Goal: Information Seeking & Learning: Learn about a topic

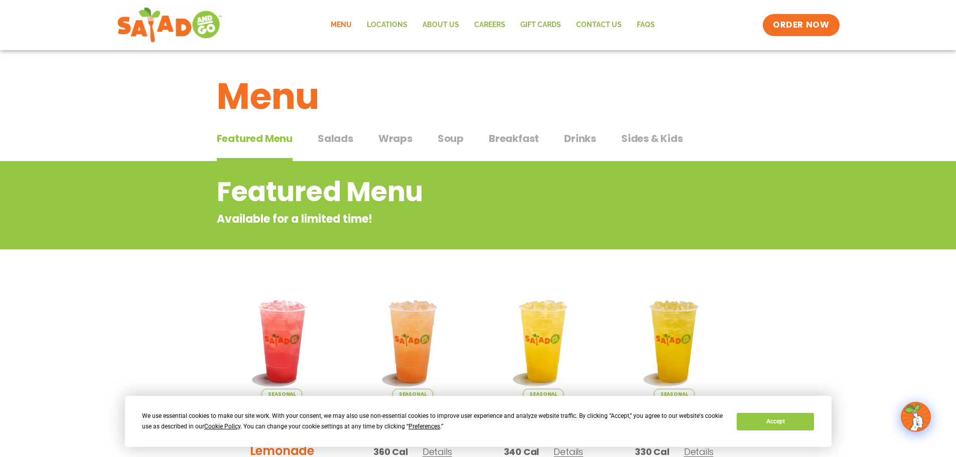
click at [398, 138] on span "Wraps" at bounding box center [395, 138] width 34 height 15
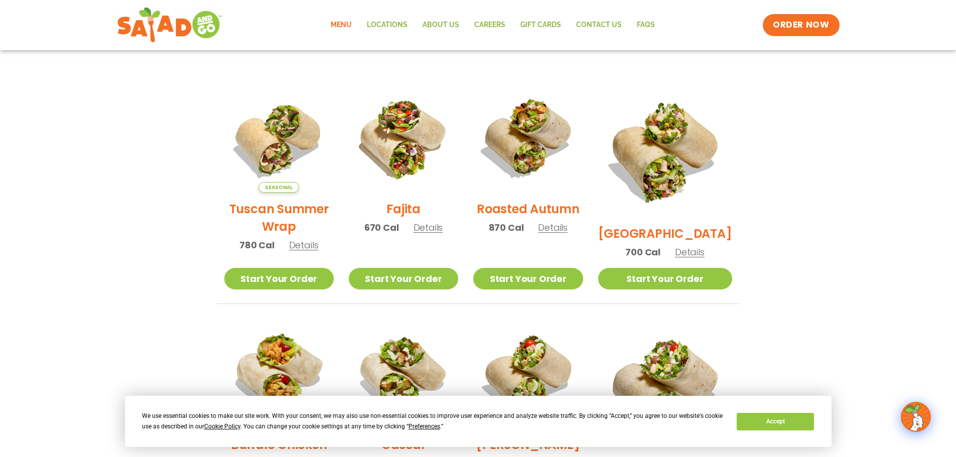
scroll to position [50, 0]
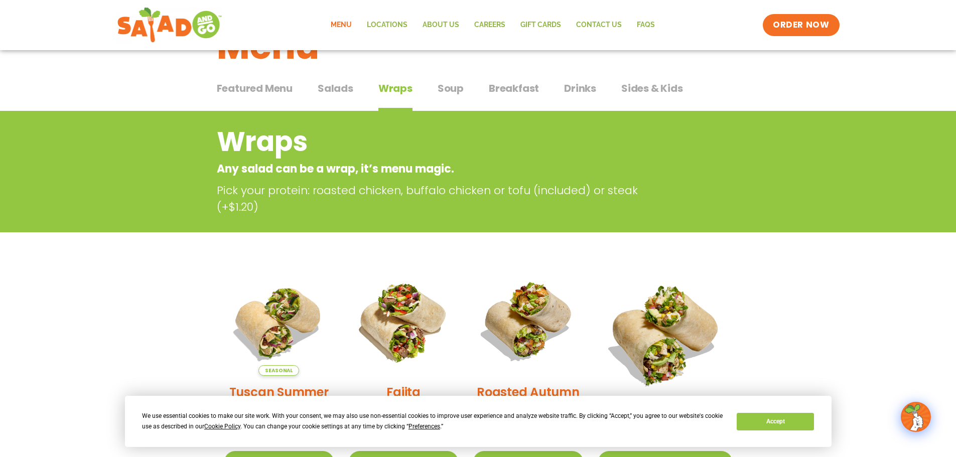
click at [345, 84] on span "Salads" at bounding box center [336, 88] width 36 height 15
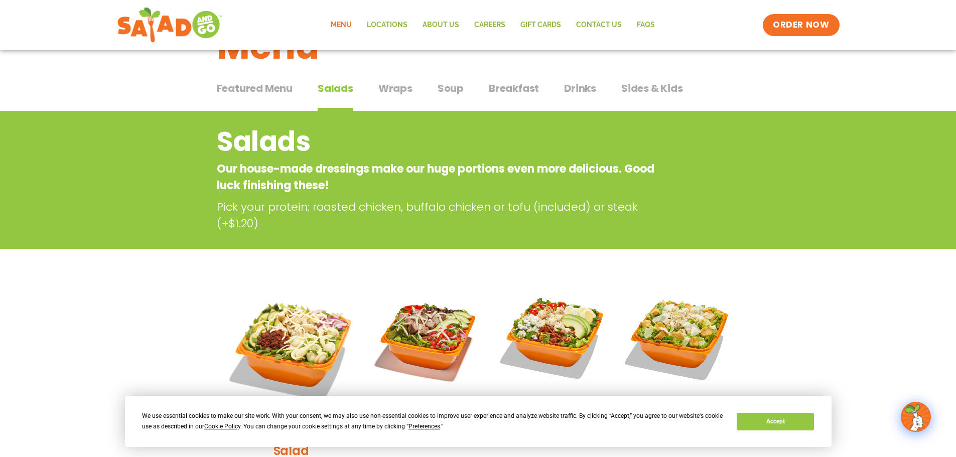
click at [532, 91] on span "Breakfast" at bounding box center [514, 88] width 50 height 15
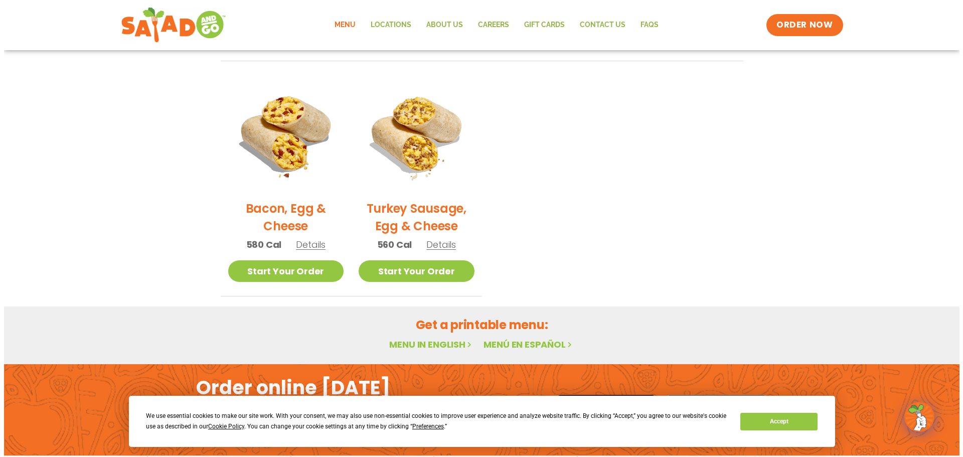
scroll to position [469, 0]
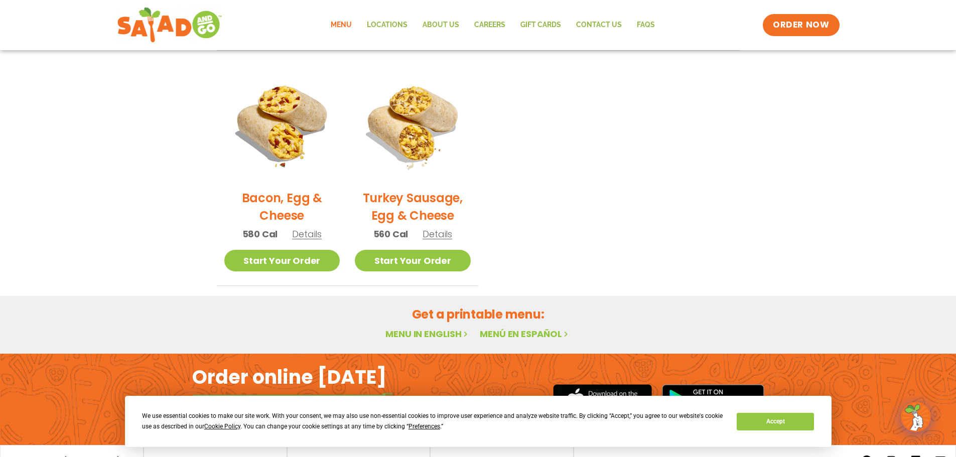
click at [432, 241] on div "Turkey Sausage, Egg & Cheese 560 Cal Details" at bounding box center [413, 158] width 116 height 184
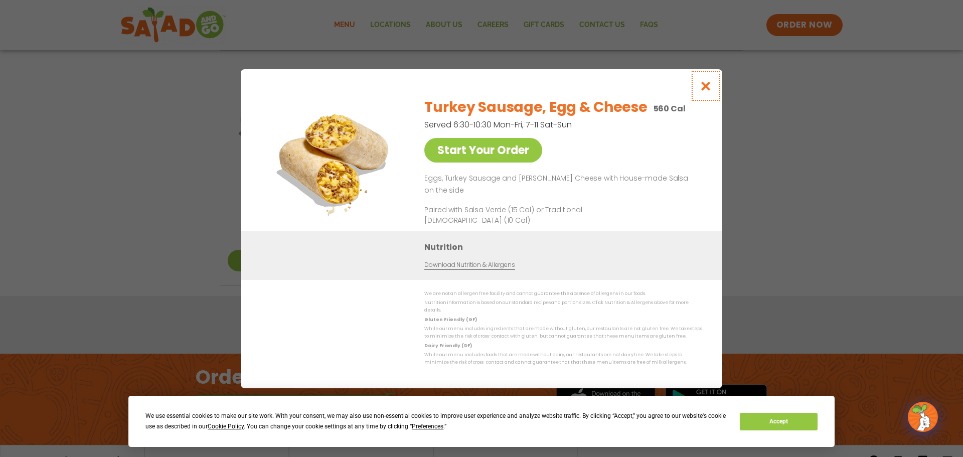
click at [703, 86] on icon "Close modal" at bounding box center [706, 86] width 13 height 11
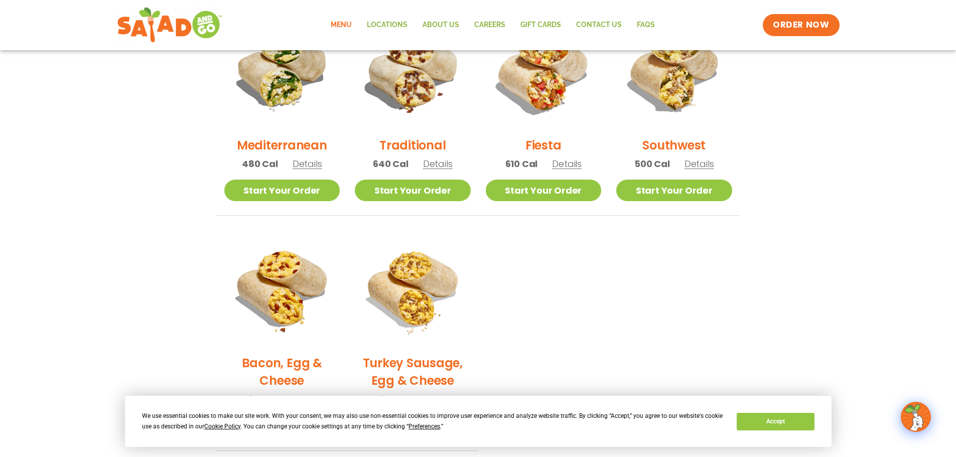
scroll to position [297, 0]
